Goal: Use online tool/utility: Use online tool/utility

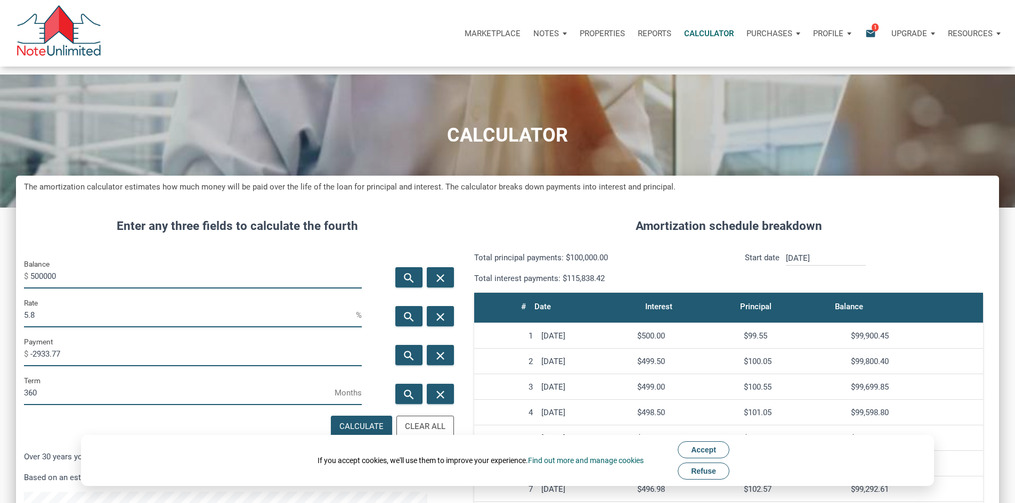
scroll to position [651, 967]
drag, startPoint x: 140, startPoint y: 340, endPoint x: 0, endPoint y: 340, distance: 139.6
click at [0, 340] on div "CALCULATOR The amortization calculator estimates how much money will be paid ov…" at bounding box center [507, 418] width 1015 height 687
type input "6"
type input "100000"
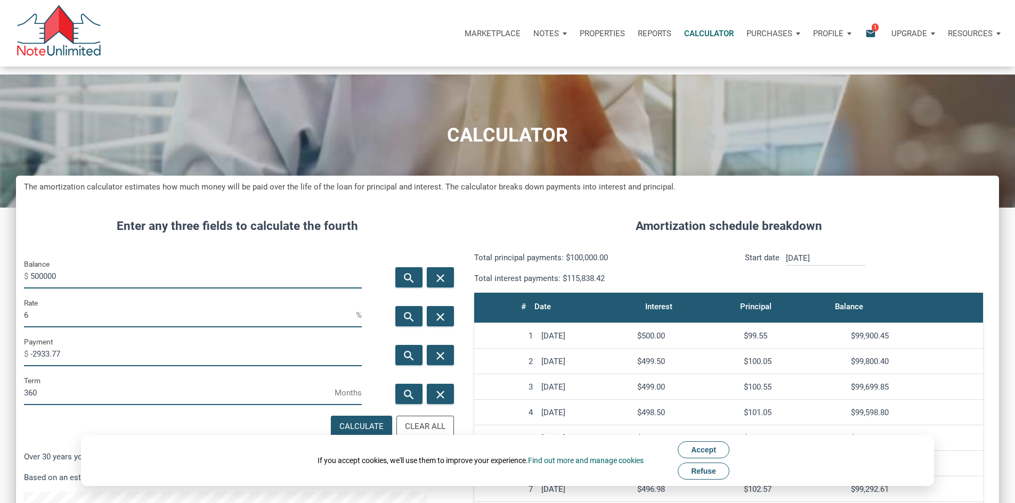
type input "6."
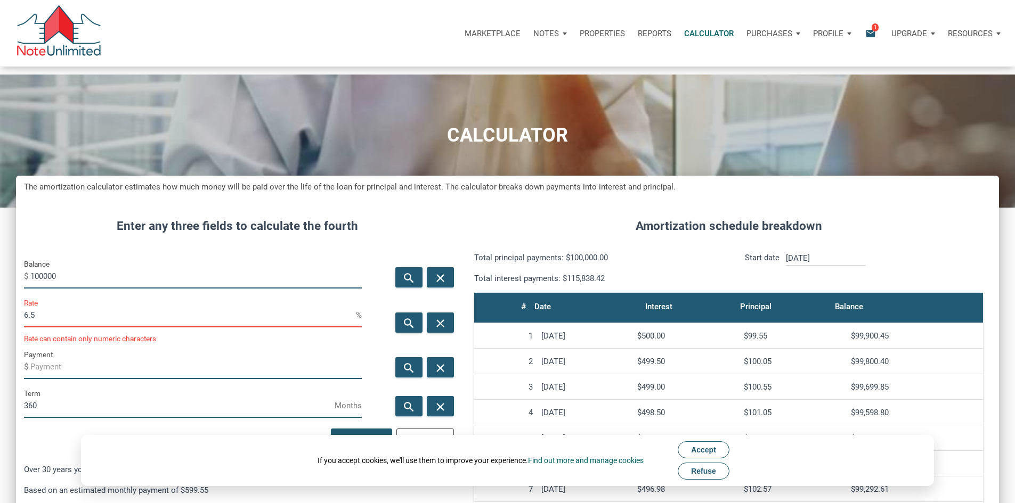
scroll to position [531989, 531674]
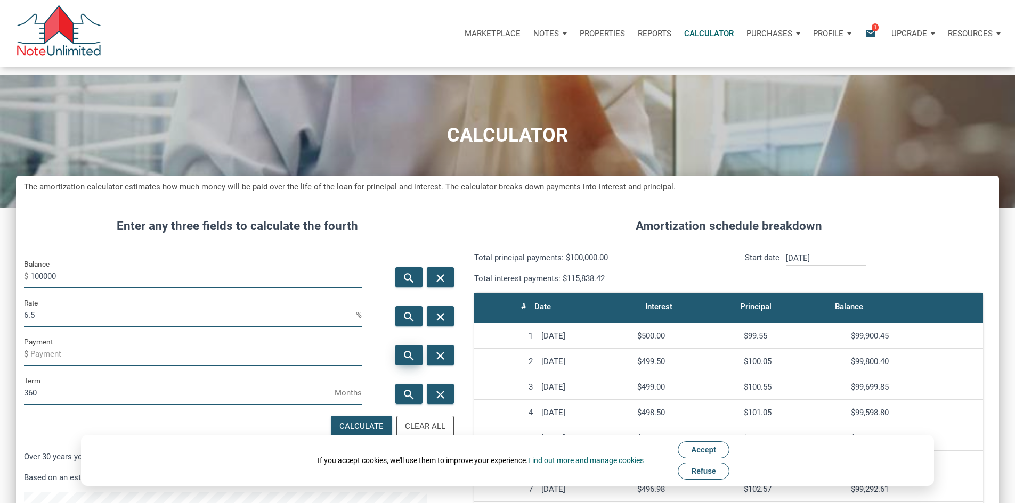
type input "6.5"
click at [402, 362] on icon "search" at bounding box center [408, 355] width 13 height 13
type input "-632.07"
click at [47, 289] on input "100000" at bounding box center [195, 277] width 331 height 24
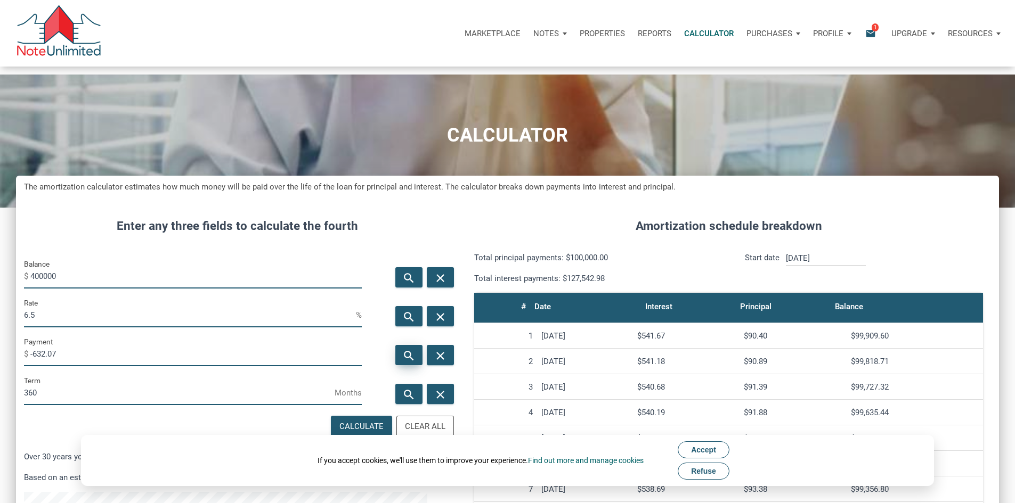
type input "400000"
click at [402, 362] on icon "search" at bounding box center [408, 355] width 13 height 13
type input "-2528.27"
